Goal: Task Accomplishment & Management: Manage account settings

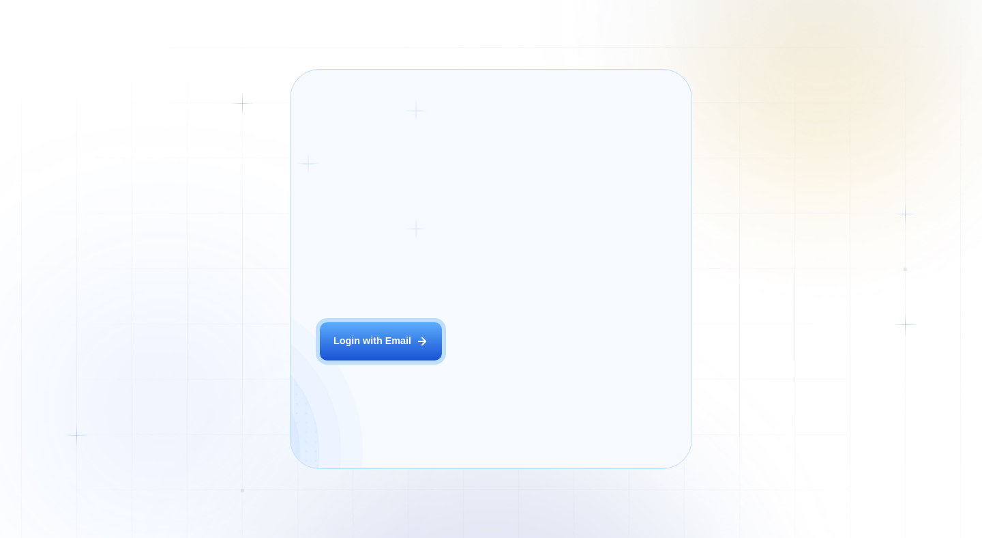
click at [392, 358] on div "Login ‍ Welcome to GigRadar. AI Business Manager for Agencies Login with Email" at bounding box center [397, 269] width 183 height 368
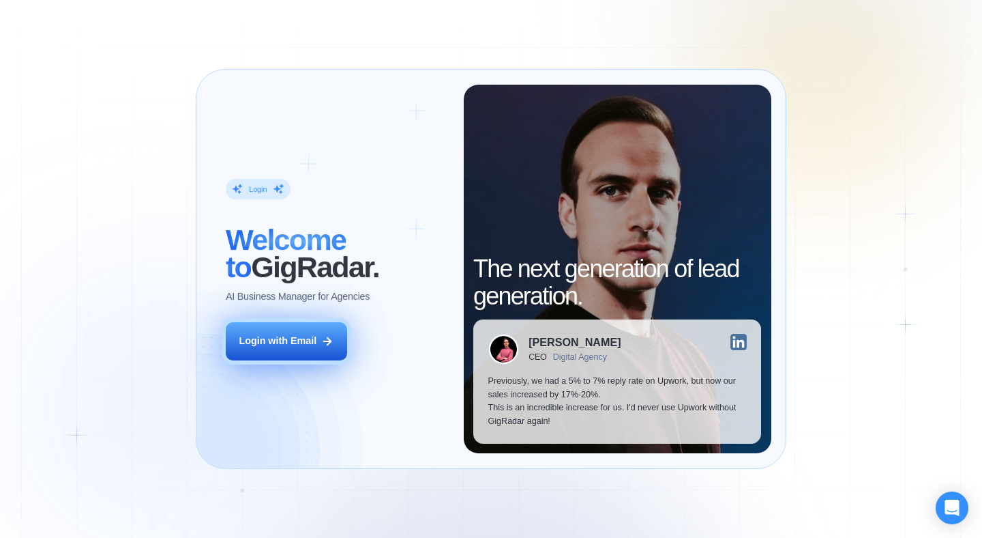
click at [310, 345] on div "Login with Email" at bounding box center [278, 341] width 78 height 14
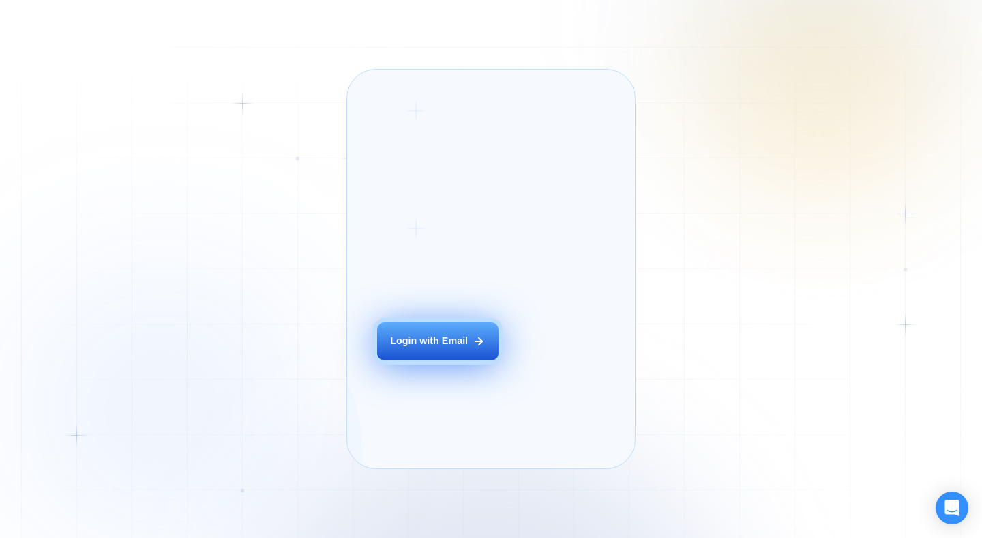
click at [434, 352] on button "Login with Email" at bounding box center [437, 341] width 121 height 38
